Goal: Find contact information: Find contact information

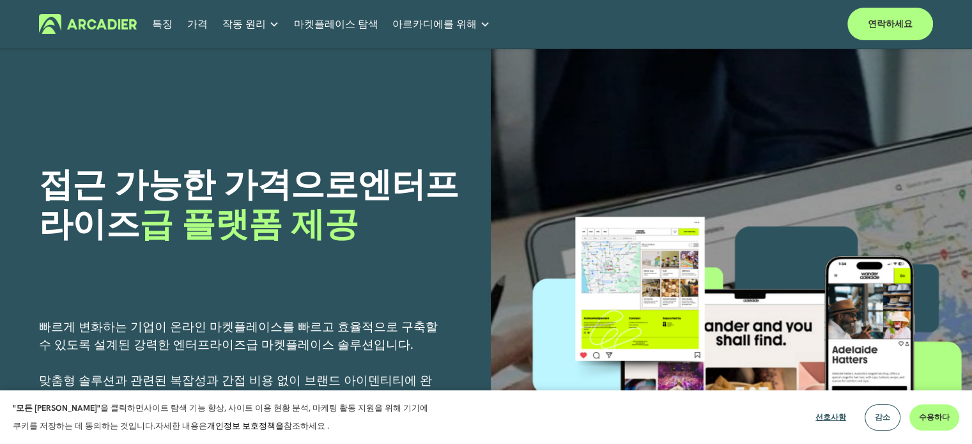
click at [453, 169] on font "엔터프라이즈" at bounding box center [249, 204] width 420 height 84
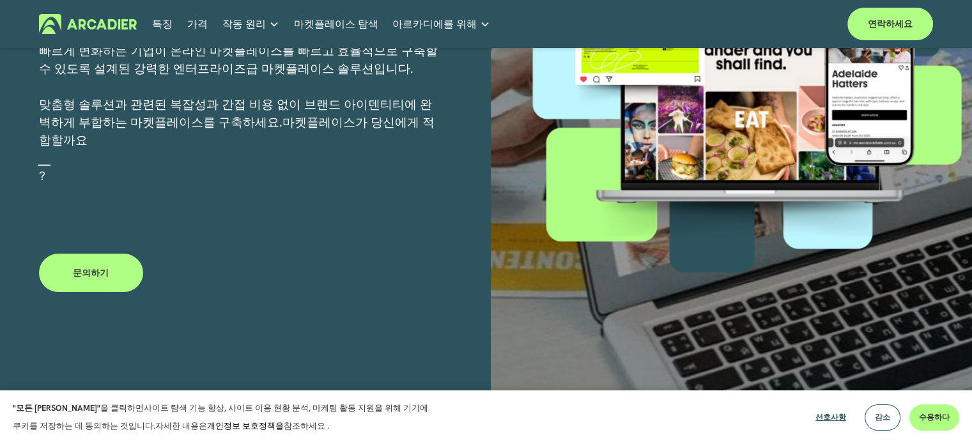
scroll to position [262, 0]
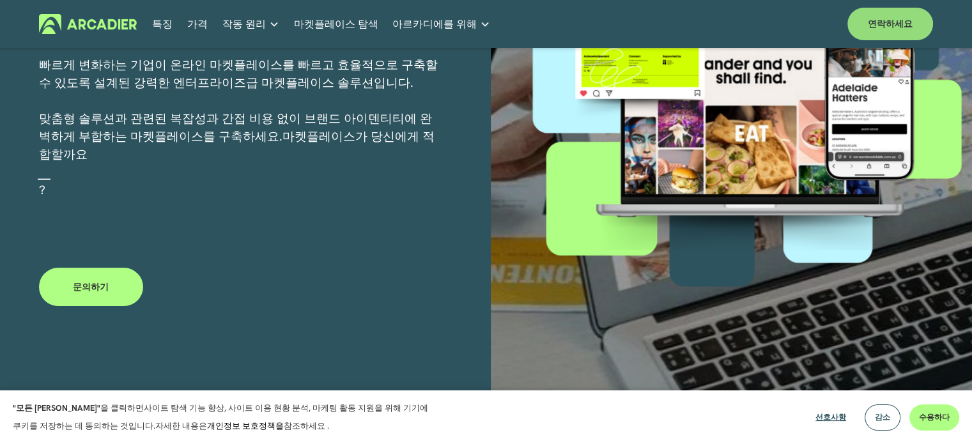
click at [876, 8] on link "연락하세요" at bounding box center [891, 24] width 86 height 33
